Goal: Task Accomplishment & Management: Complete application form

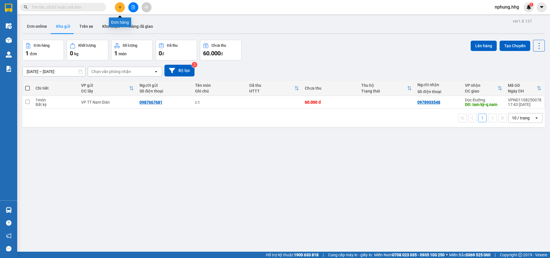
click at [120, 6] on icon "plus" at bounding box center [120, 7] width 4 height 4
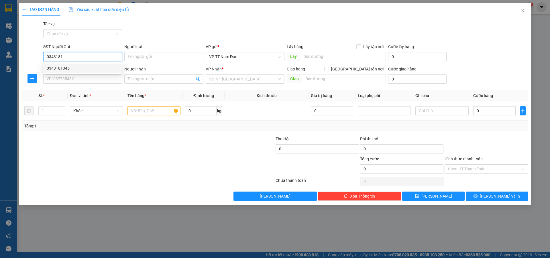
click at [74, 70] on div "0343181345" at bounding box center [83, 68] width 72 height 6
type input "0343181345"
click at [80, 76] on input "SĐT Người Nhận" at bounding box center [82, 78] width 79 height 9
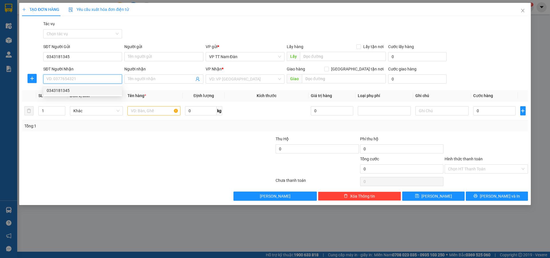
click at [68, 88] on div "0343181345" at bounding box center [83, 90] width 72 height 6
type input "0343181345"
click at [61, 111] on span "down" at bounding box center [61, 112] width 3 height 3
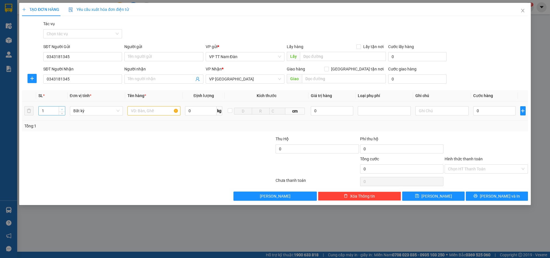
type input "2"
click at [62, 108] on span "up" at bounding box center [61, 109] width 3 height 3
click at [138, 111] on input "text" at bounding box center [153, 110] width 53 height 9
type input "bao đen"
click at [478, 111] on input "0" at bounding box center [494, 110] width 43 height 9
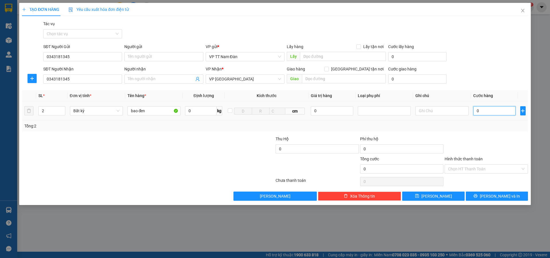
type input "1"
type input "14"
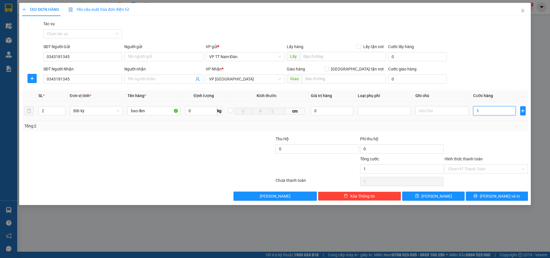
type input "14"
type input "140"
click at [472, 164] on div "Hình thức thanh toán Chọn HT Thanh Toán" at bounding box center [486, 166] width 83 height 20
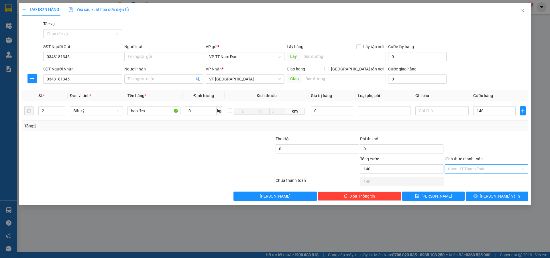
type input "140.000"
click at [472, 167] on input "Hình thức thanh toán" at bounding box center [484, 169] width 72 height 9
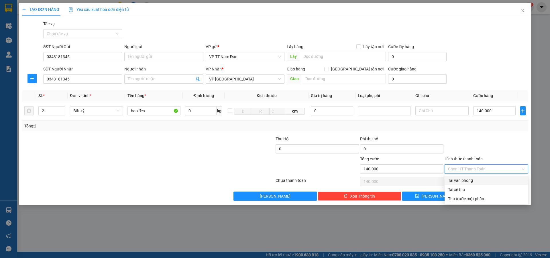
click at [460, 180] on div "Tại văn phòng" at bounding box center [486, 180] width 76 height 6
type input "0"
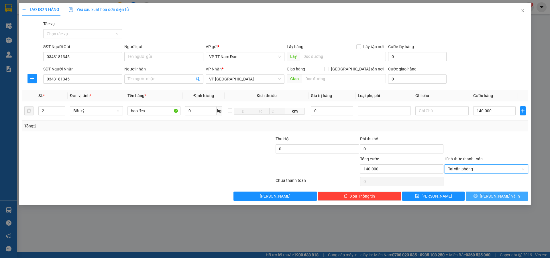
click at [484, 199] on button "[PERSON_NAME] và In" at bounding box center [497, 196] width 62 height 9
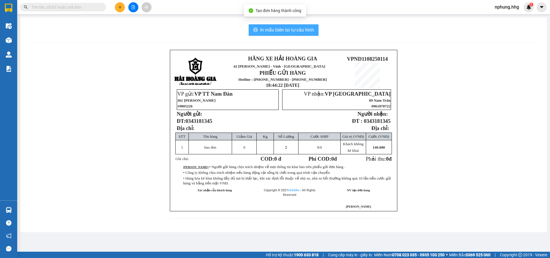
click at [291, 32] on span "In mẫu biên lai tự cấu hình" at bounding box center [287, 29] width 54 height 7
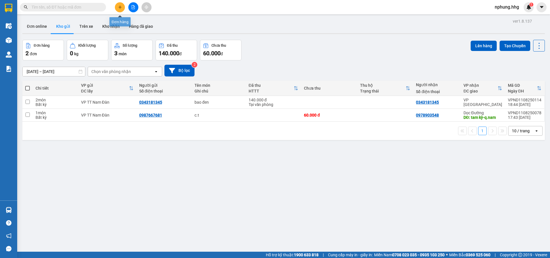
click at [123, 8] on button at bounding box center [120, 7] width 10 height 10
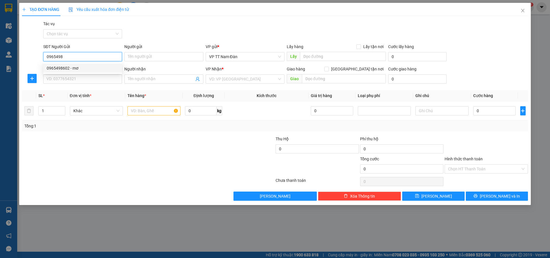
click at [61, 71] on div "0965498602 - mơ" at bounding box center [82, 68] width 79 height 9
type input "0965498602"
type input "mơ"
type input "0965498602"
click at [66, 82] on input "SĐT Người Nhận" at bounding box center [82, 78] width 79 height 9
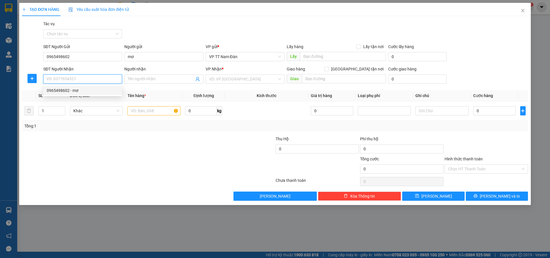
click at [63, 91] on div "0965498602 - mơ" at bounding box center [83, 90] width 72 height 6
type input "0965498602"
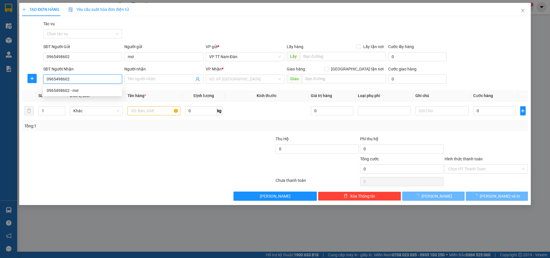
type input "mơ"
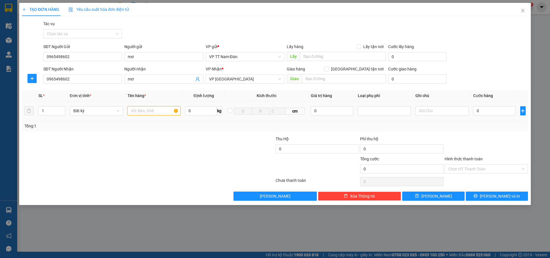
click at [152, 111] on input "text" at bounding box center [153, 110] width 53 height 9
type input "bao đen"
click at [495, 111] on input "0" at bounding box center [494, 110] width 43 height 9
type input "6"
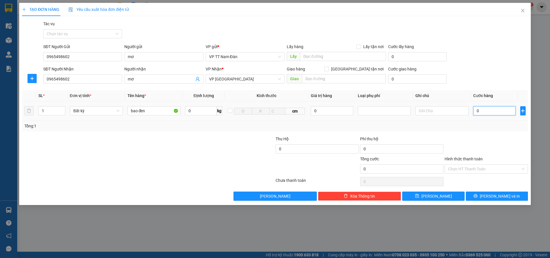
type input "6"
type input "60"
type input "60.000"
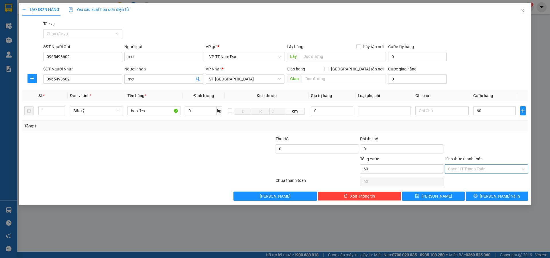
type input "60.000"
click at [472, 167] on input "Hình thức thanh toán" at bounding box center [484, 169] width 72 height 9
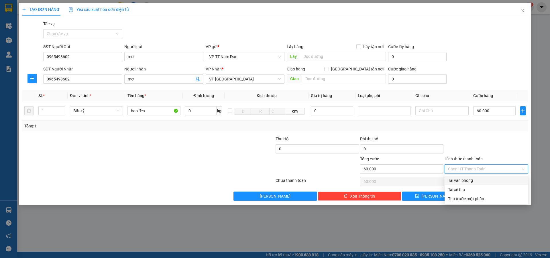
click at [452, 183] on div "Tại văn phòng" at bounding box center [486, 180] width 76 height 6
type input "0"
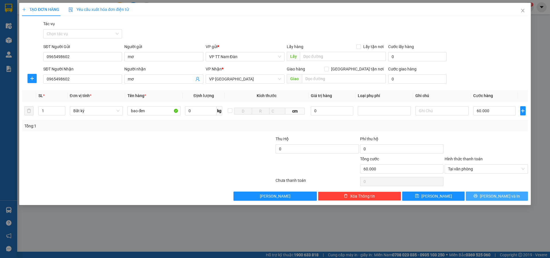
click at [479, 196] on button "[PERSON_NAME] và In" at bounding box center [497, 196] width 62 height 9
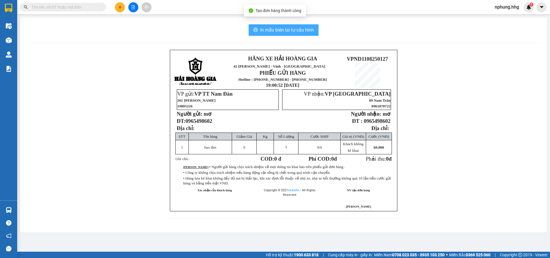
click at [285, 26] on button "In mẫu biên lai tự cấu hình" at bounding box center [284, 29] width 70 height 11
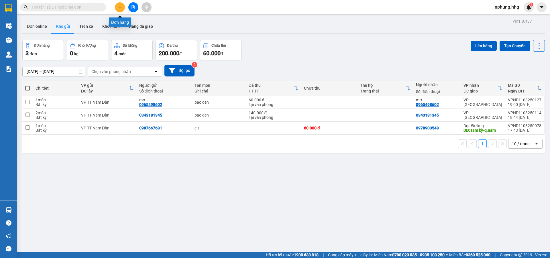
click at [120, 9] on button at bounding box center [120, 7] width 10 height 10
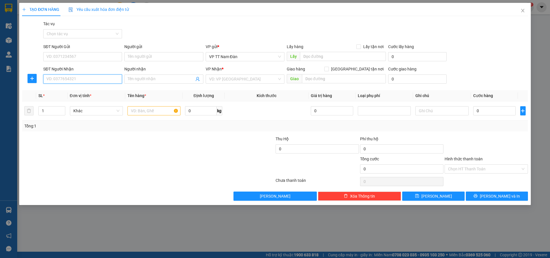
click at [82, 78] on input "SĐT Người Nhận" at bounding box center [82, 78] width 79 height 9
type input "0934001656"
click at [243, 80] on input "search" at bounding box center [243, 79] width 68 height 9
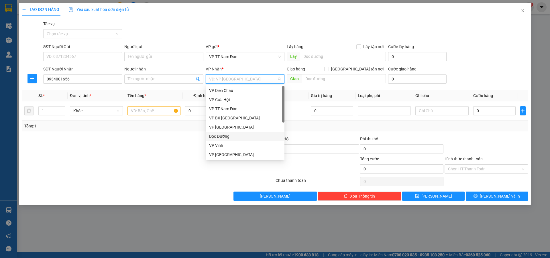
click at [226, 138] on div "Dọc Đường" at bounding box center [245, 136] width 72 height 6
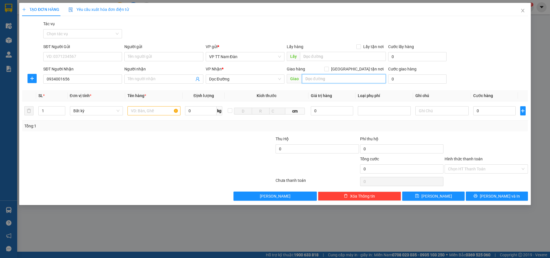
click at [332, 79] on input "text" at bounding box center [344, 78] width 84 height 9
type input "d"
type input "điện bàn-q.nam"
click at [161, 111] on input "text" at bounding box center [153, 110] width 53 height 9
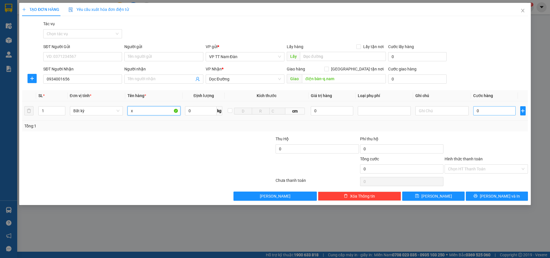
type input "x"
click at [486, 111] on input "0" at bounding box center [494, 110] width 43 height 9
type input "1"
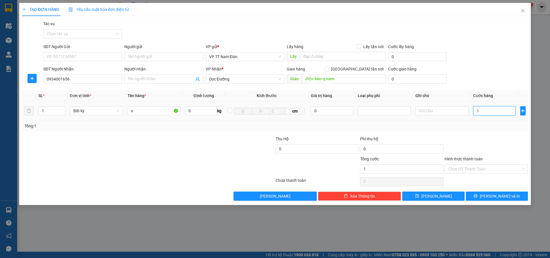
type input "12"
type input "120"
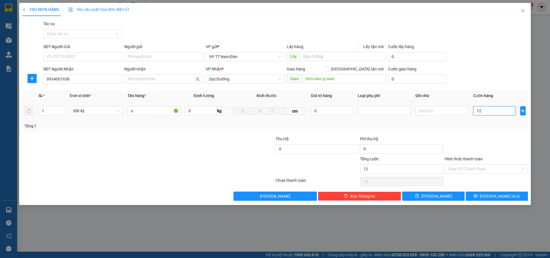
type input "120"
type input "120.000"
click at [482, 169] on input "Hình thức thanh toán" at bounding box center [484, 169] width 72 height 9
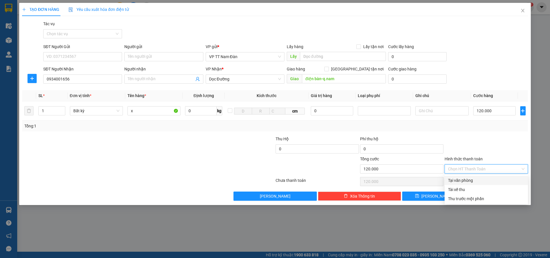
click at [462, 180] on div "Tại văn phòng" at bounding box center [486, 180] width 76 height 6
type input "0"
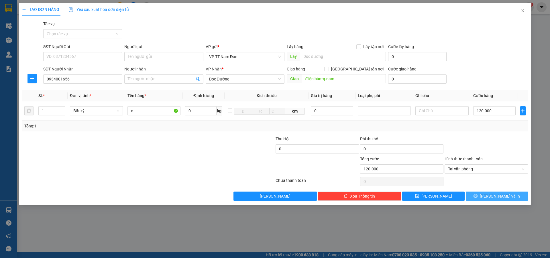
click at [497, 197] on span "[PERSON_NAME] và In" at bounding box center [500, 196] width 40 height 6
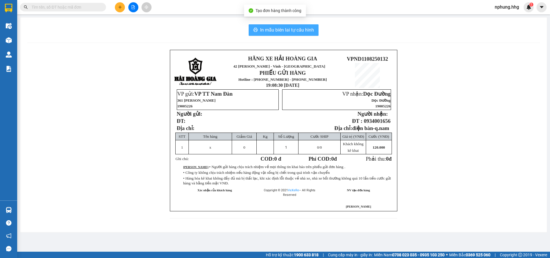
click at [285, 29] on span "In mẫu biên lai tự cấu hình" at bounding box center [287, 29] width 54 height 7
